Goal: Transaction & Acquisition: Purchase product/service

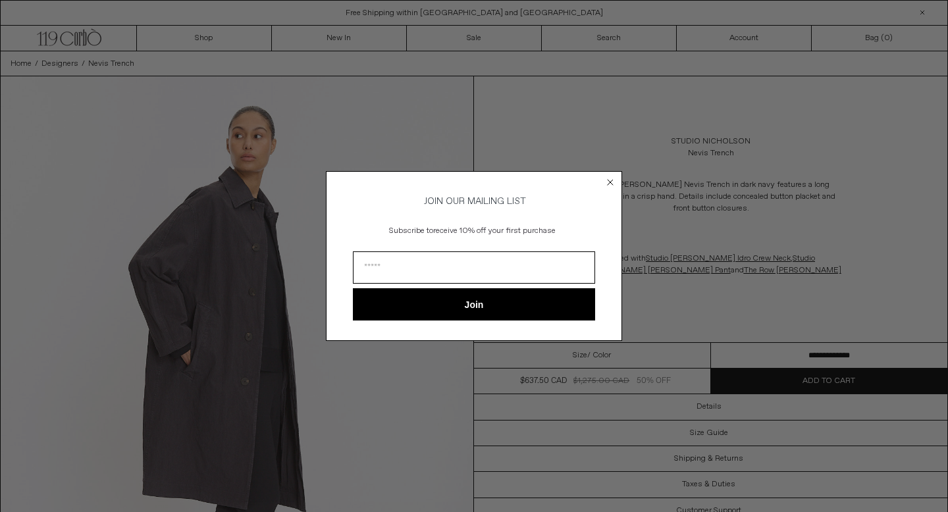
click at [610, 182] on circle "Close dialog" at bounding box center [610, 182] width 13 height 13
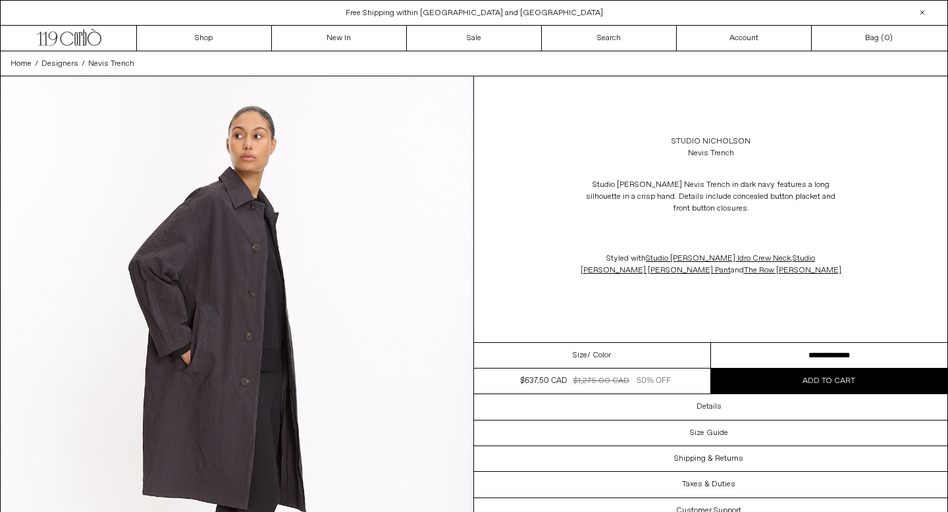
click at [475, 16] on span "Free Shipping within [GEOGRAPHIC_DATA] and [GEOGRAPHIC_DATA]" at bounding box center [474, 13] width 257 height 11
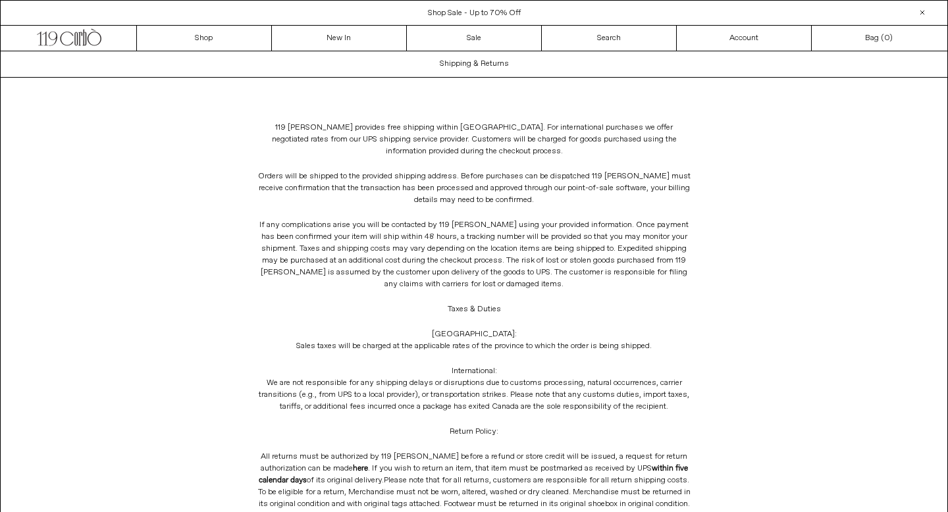
click at [454, 11] on span "Shop Sale - Up to 70% Off" at bounding box center [474, 13] width 93 height 11
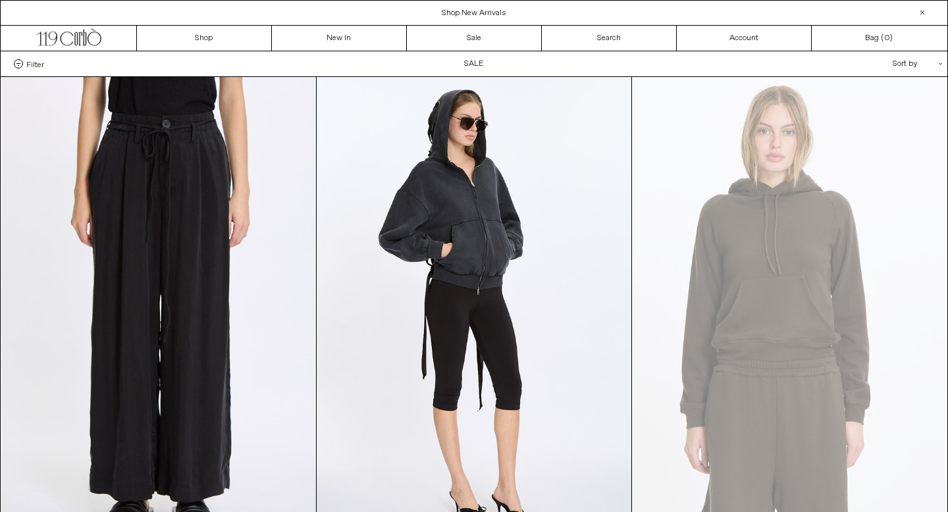
click at [900, 70] on div "Sort by .cls-1{fill:#231f20}" at bounding box center [875, 63] width 118 height 25
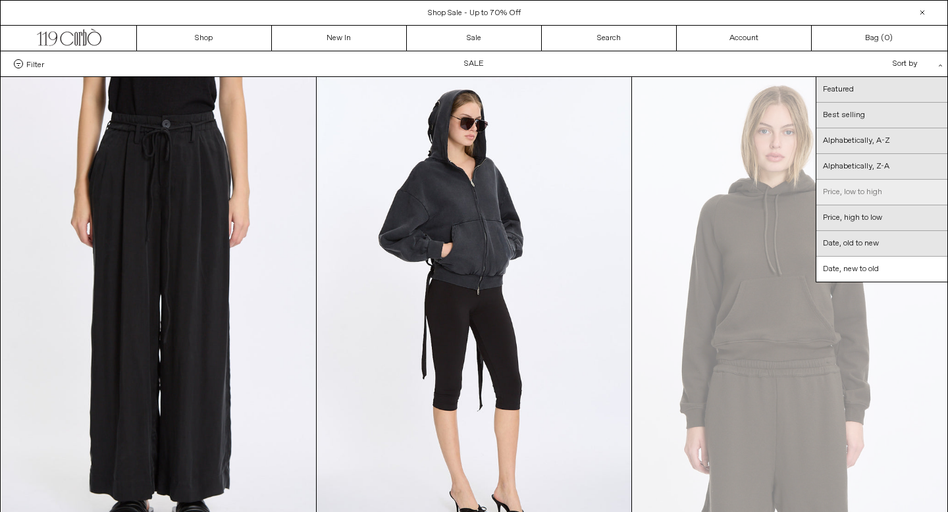
click at [866, 196] on link "Price, low to high" at bounding box center [881, 193] width 131 height 26
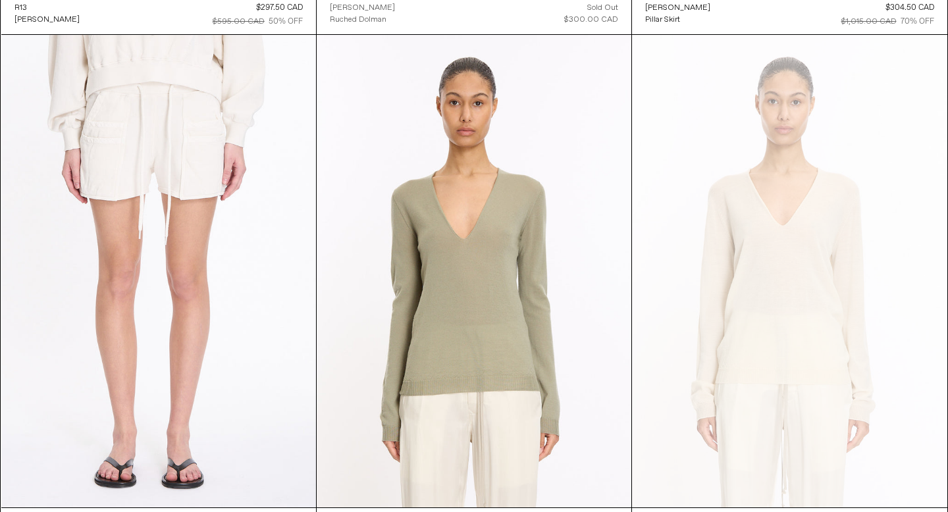
scroll to position [9519, 0]
